Goal: Task Accomplishment & Management: Use online tool/utility

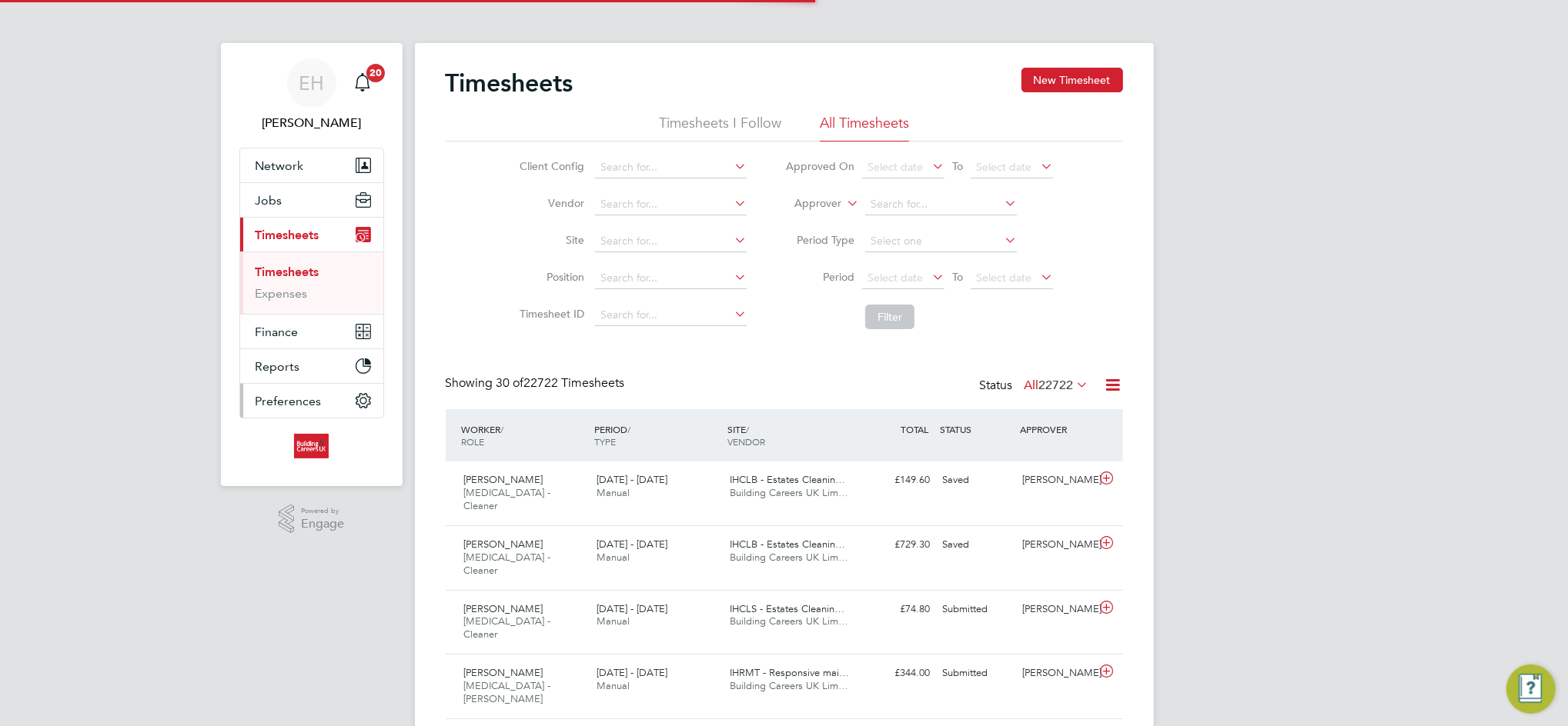
click at [326, 396] on button "Preferences" at bounding box center [311, 401] width 143 height 34
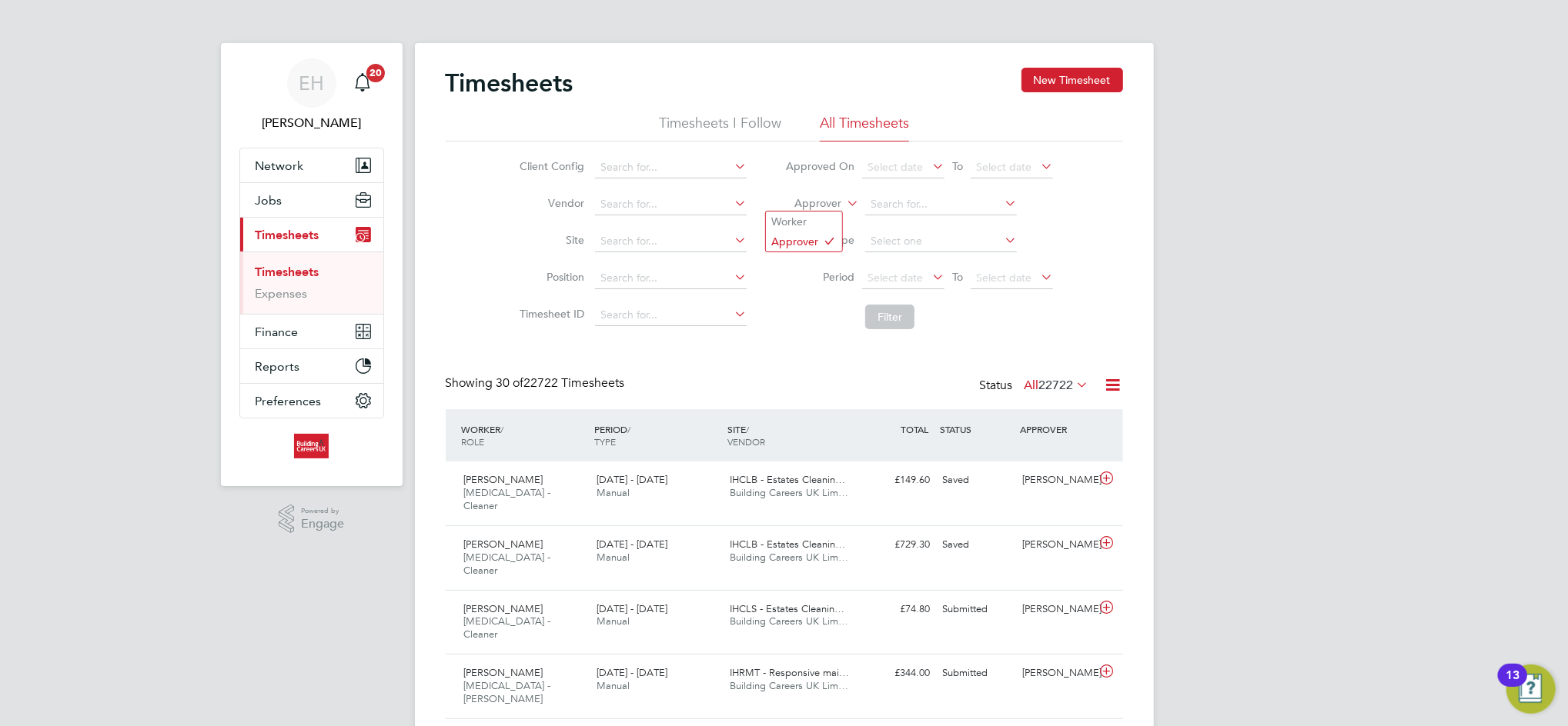
click at [813, 201] on label "Approver" at bounding box center [807, 203] width 70 height 15
click at [808, 220] on li "Worker" at bounding box center [804, 221] width 76 height 20
click at [880, 207] on input at bounding box center [941, 204] width 152 height 21
click at [880, 207] on input "[PERSON_NAME]" at bounding box center [941, 204] width 152 height 21
type input "[PERSON_NAME]"
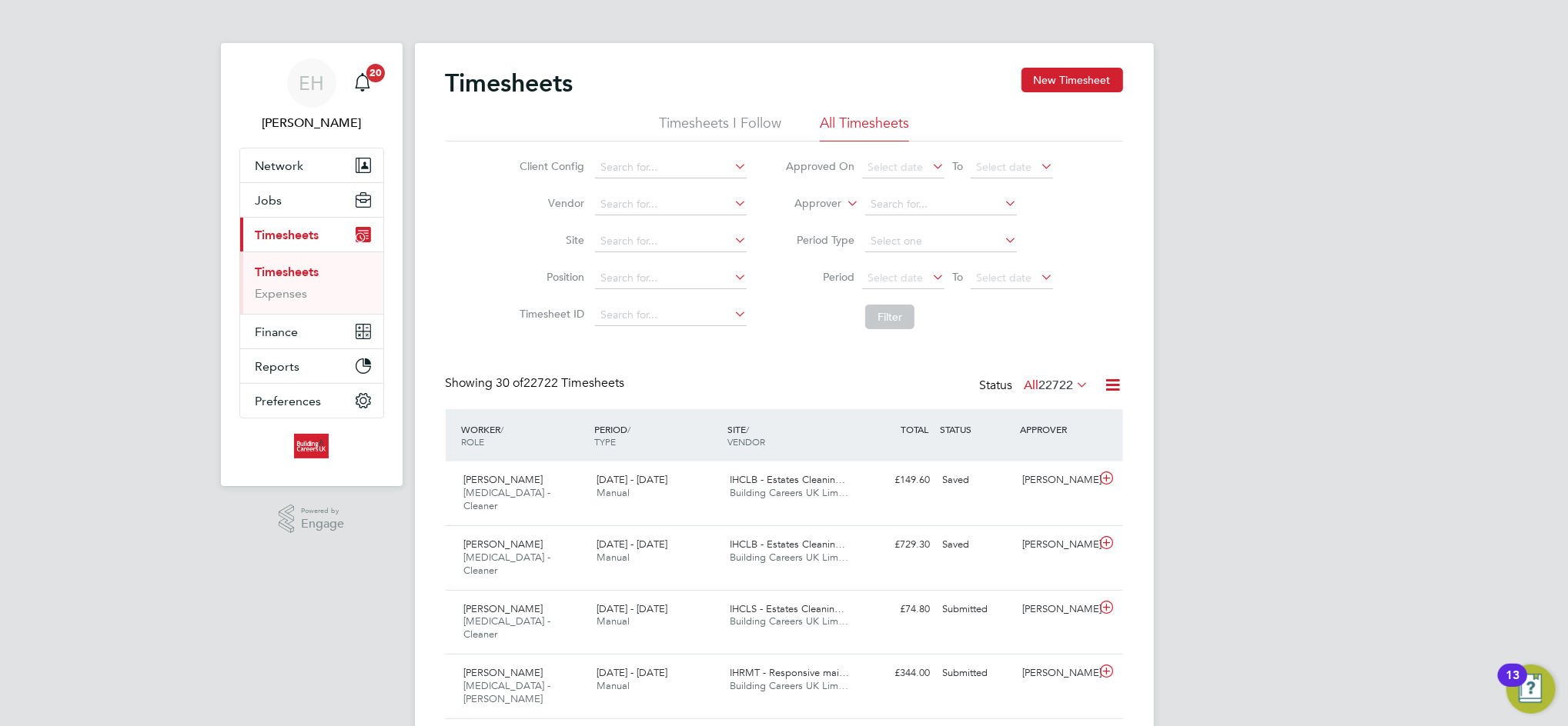
click at [812, 207] on label "Approver" at bounding box center [807, 203] width 70 height 15
click at [811, 218] on li "Worker" at bounding box center [804, 221] width 76 height 20
click at [948, 201] on input at bounding box center [941, 204] width 152 height 21
click at [940, 220] on li "Tony Turner" at bounding box center [961, 226] width 194 height 21
type input "Tony Turner"
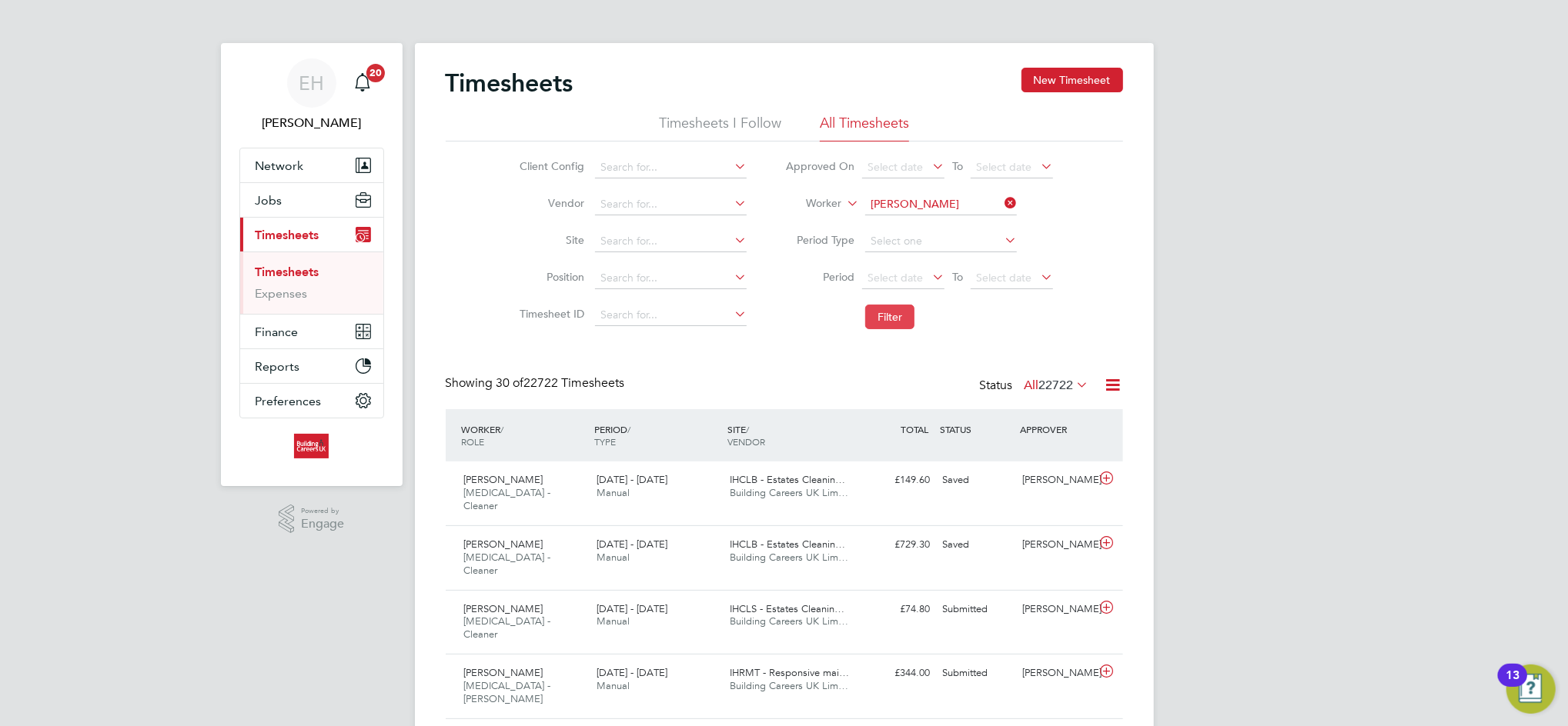
click at [891, 317] on button "Filter" at bounding box center [890, 317] width 49 height 24
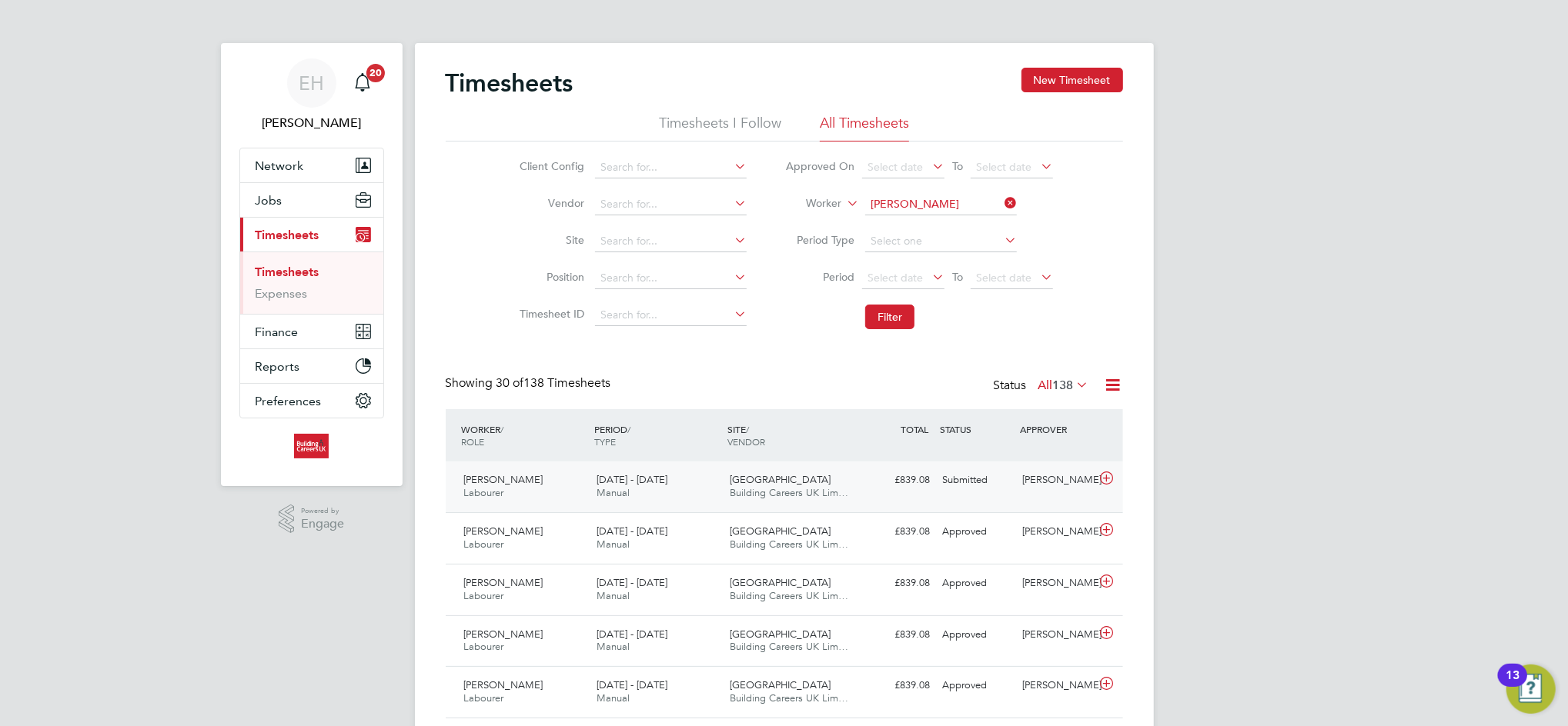
click at [772, 495] on span "Building Careers UK Lim…" at bounding box center [789, 493] width 119 height 13
